Goal: Task Accomplishment & Management: Use online tool/utility

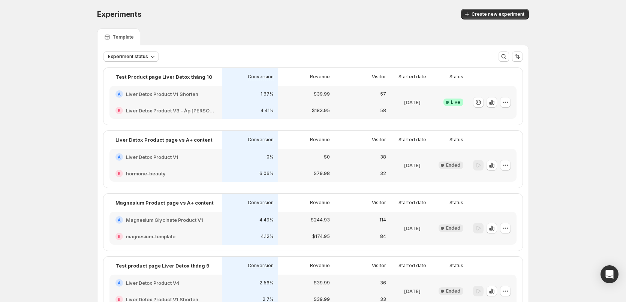
click at [261, 176] on div "6.06%" at bounding box center [249, 173] width 47 height 7
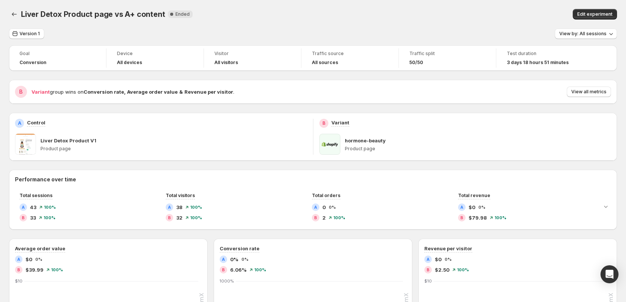
click at [329, 148] on span at bounding box center [329, 144] width 21 height 21
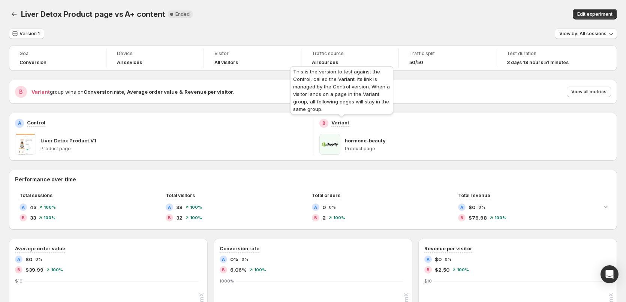
click at [338, 121] on p "Variant" at bounding box center [340, 122] width 18 height 7
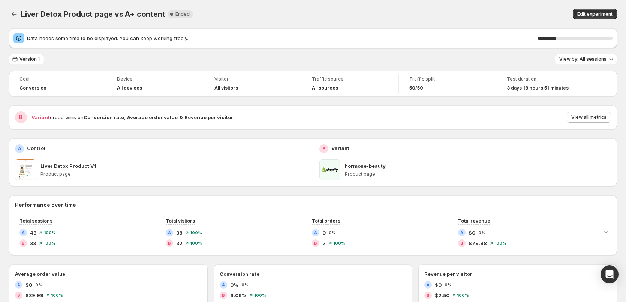
click at [358, 167] on p "hormone-beauty" at bounding box center [365, 165] width 41 height 7
click at [56, 166] on p "Liver Detox Product V1" at bounding box center [68, 165] width 56 height 7
click at [17, 171] on span at bounding box center [25, 169] width 21 height 21
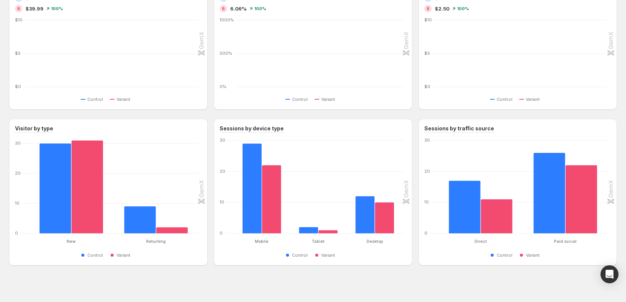
scroll to position [291, 0]
